Goal: Task Accomplishment & Management: Use online tool/utility

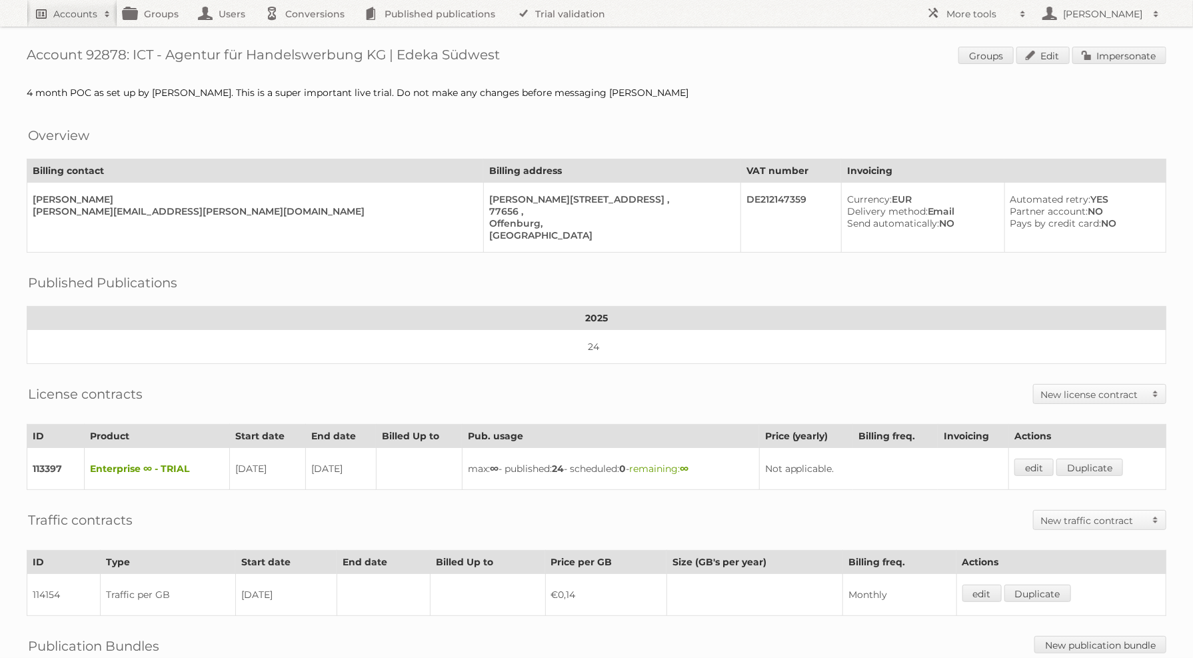
click at [101, 6] on link "Accounts" at bounding box center [72, 13] width 91 height 27
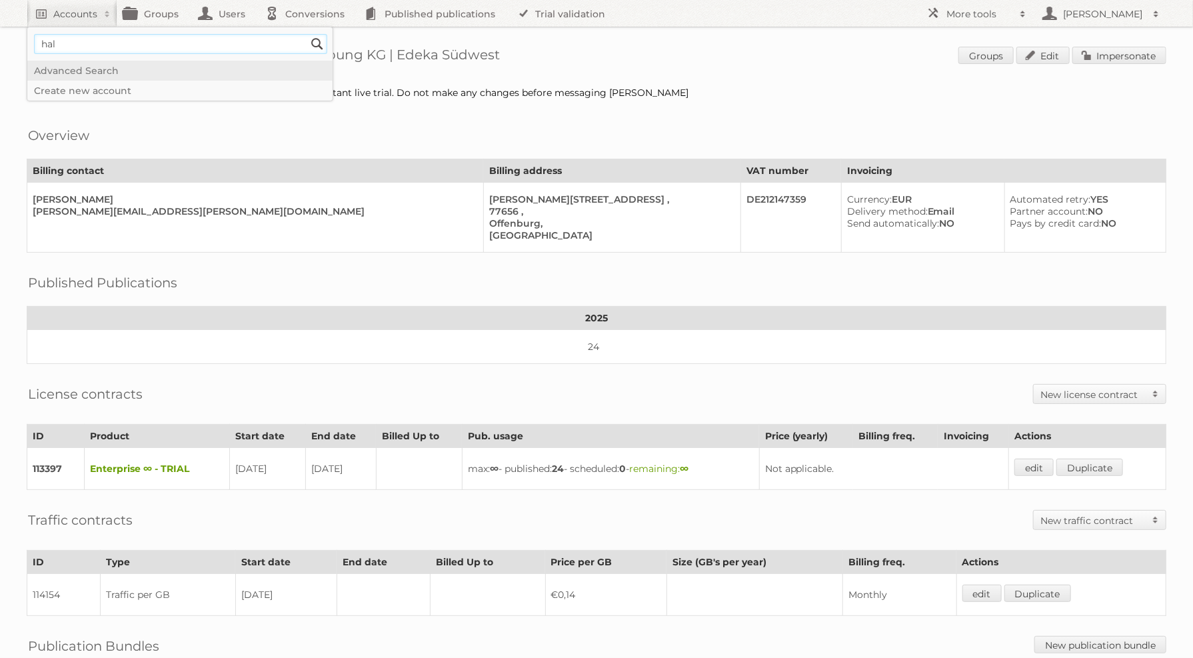
type input"] "halpa halli"
click at [307, 34] on input "Search" at bounding box center [317, 44] width 20 height 20
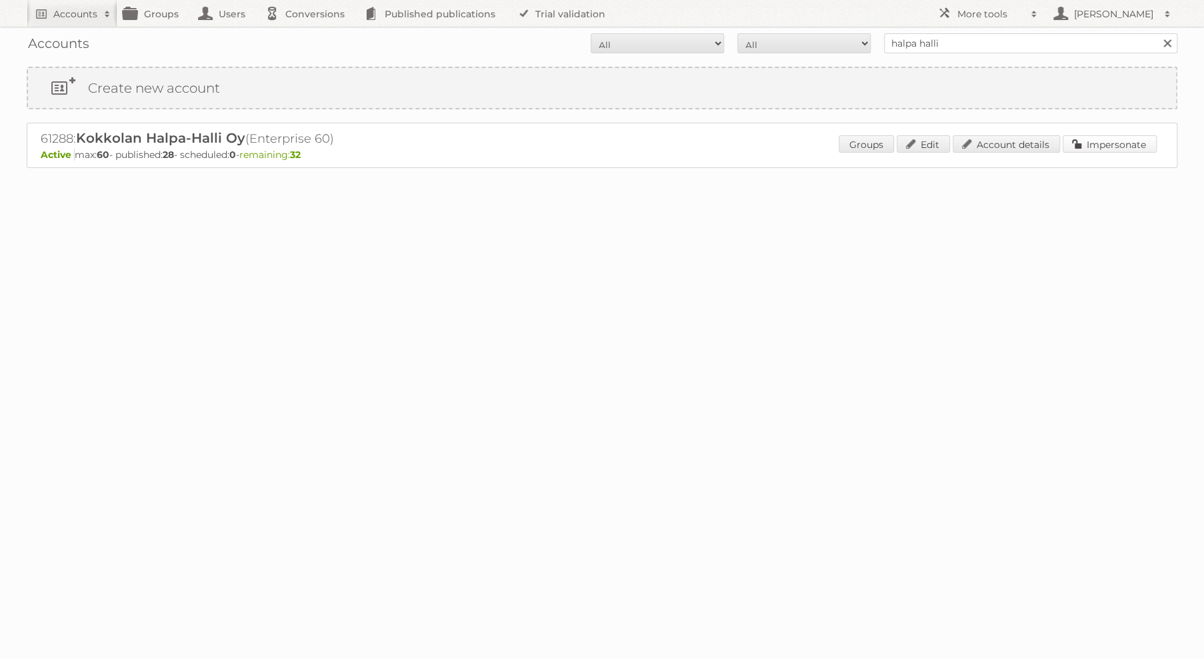
click at [1112, 147] on link "Impersonate" at bounding box center [1109, 143] width 94 height 17
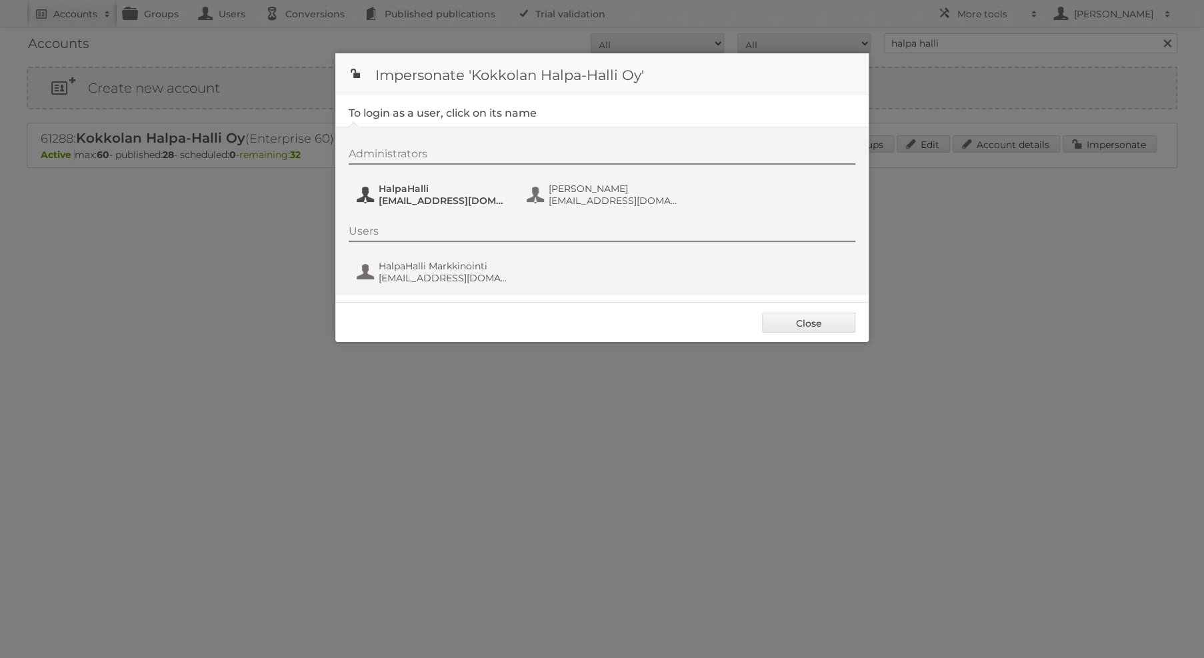
click at [417, 205] on span "[EMAIL_ADDRESS][DOMAIN_NAME]" at bounding box center [443, 201] width 129 height 12
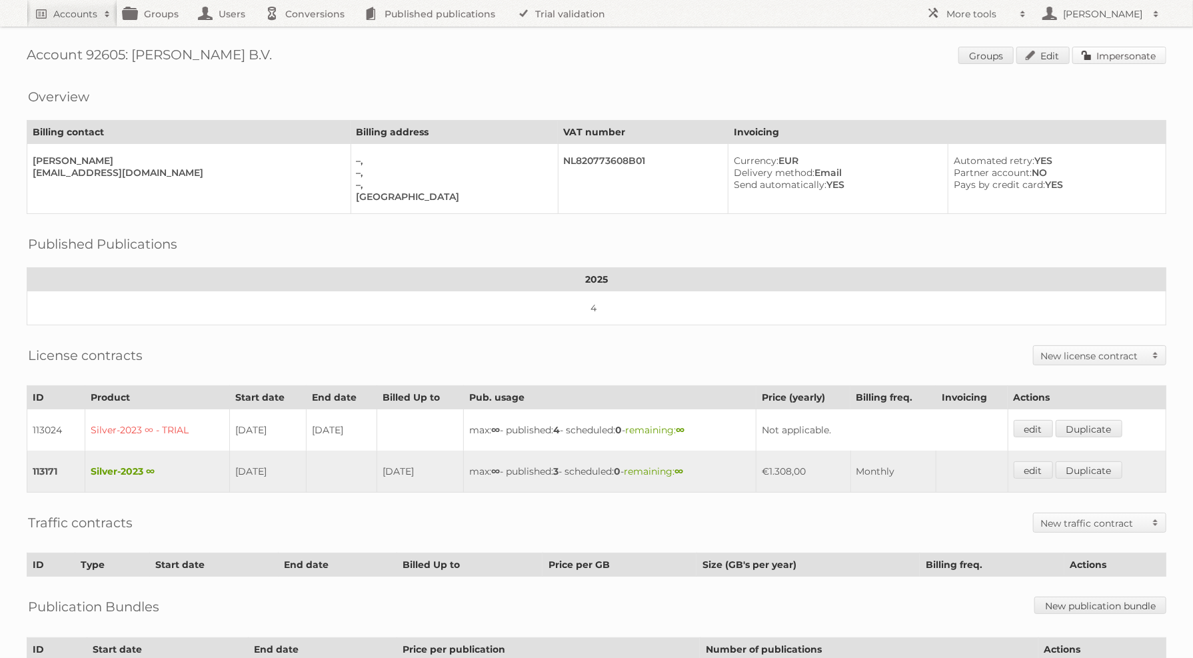
click at [1111, 58] on link "Impersonate" at bounding box center [1119, 55] width 94 height 17
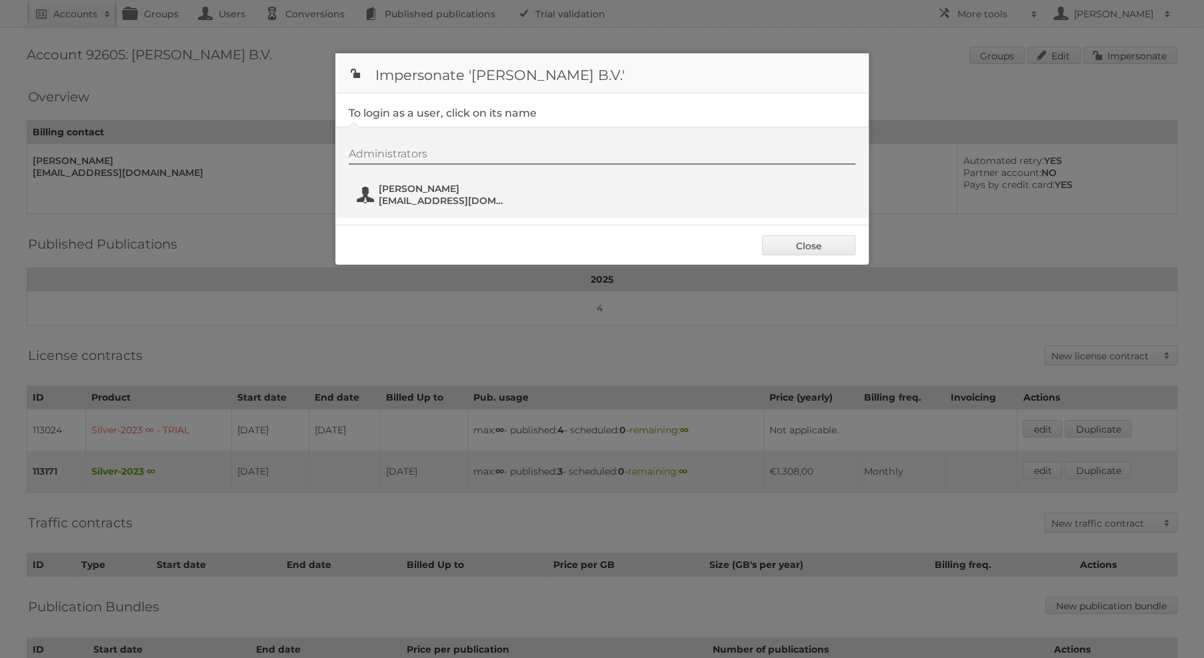
click at [463, 187] on span "J. Hoogenboom" at bounding box center [443, 189] width 129 height 12
